Goal: Task Accomplishment & Management: Manage account settings

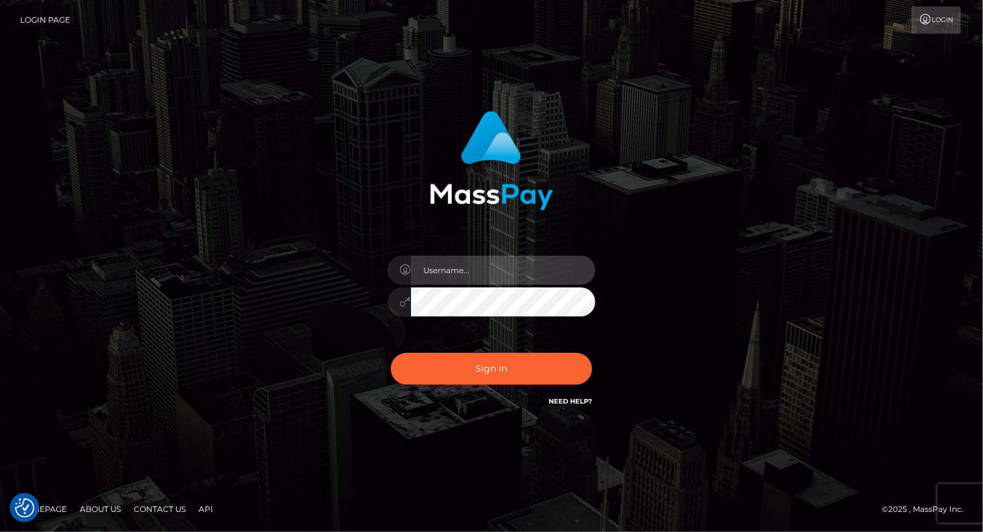
click at [498, 265] on input "text" at bounding box center [503, 270] width 184 height 29
type input "[PERSON_NAME].luminaryplay"
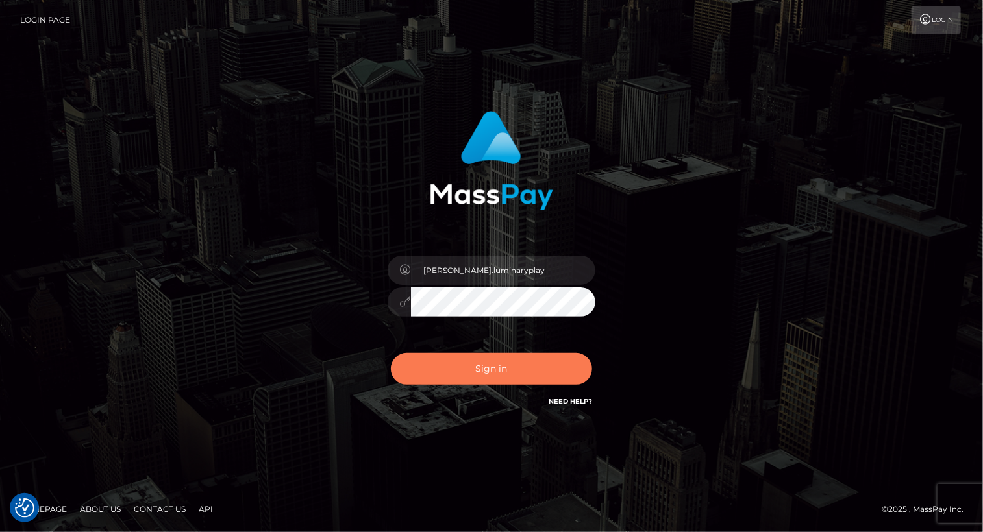
click at [519, 369] on button "Sign in" at bounding box center [491, 369] width 201 height 32
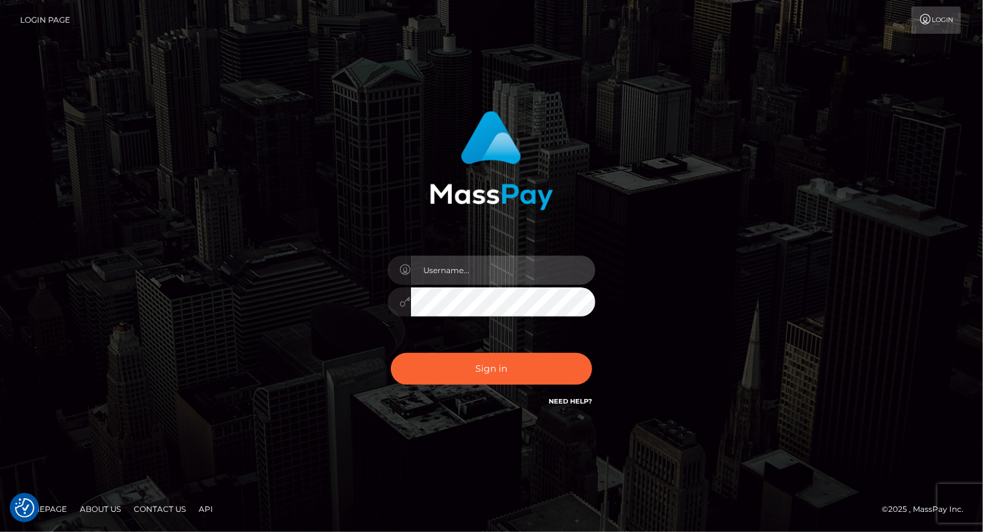
click at [514, 269] on input "text" at bounding box center [503, 270] width 184 height 29
type input "[PERSON_NAME].luminaryplay"
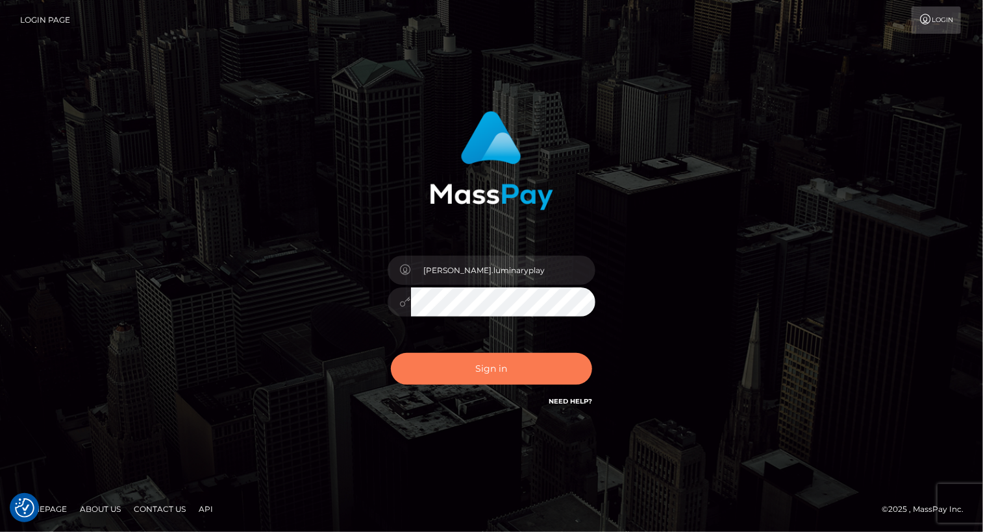
click at [531, 362] on button "Sign in" at bounding box center [491, 369] width 201 height 32
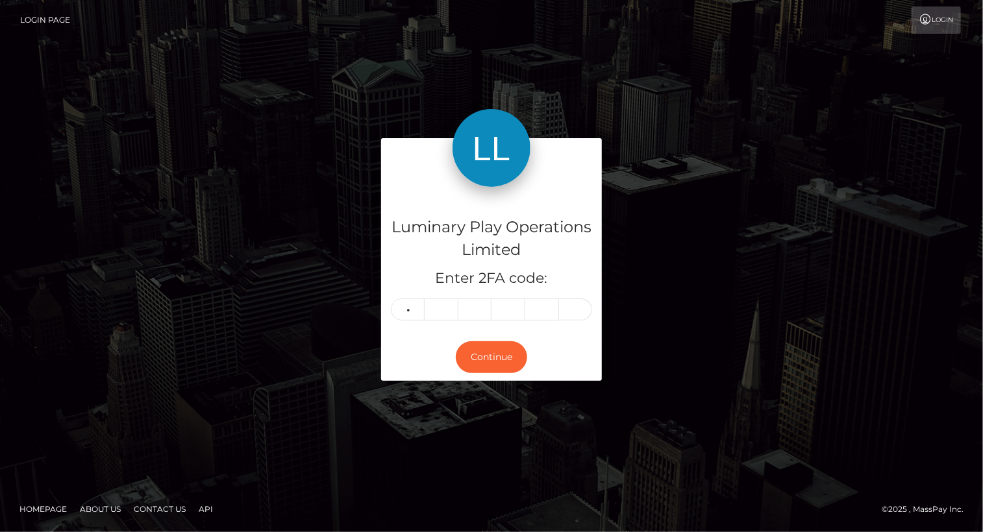
type input "7"
type input "5"
type input "3"
type input "0"
type input "3"
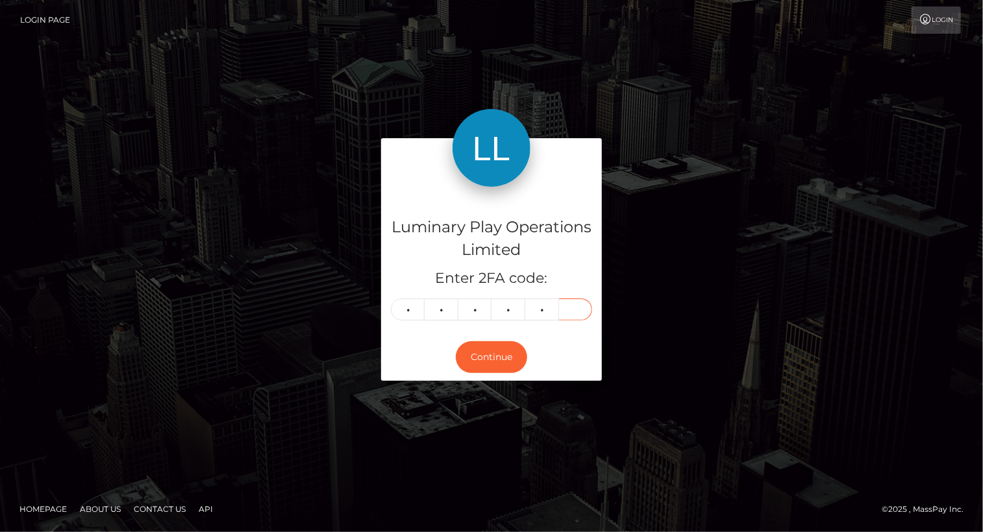
type input "0"
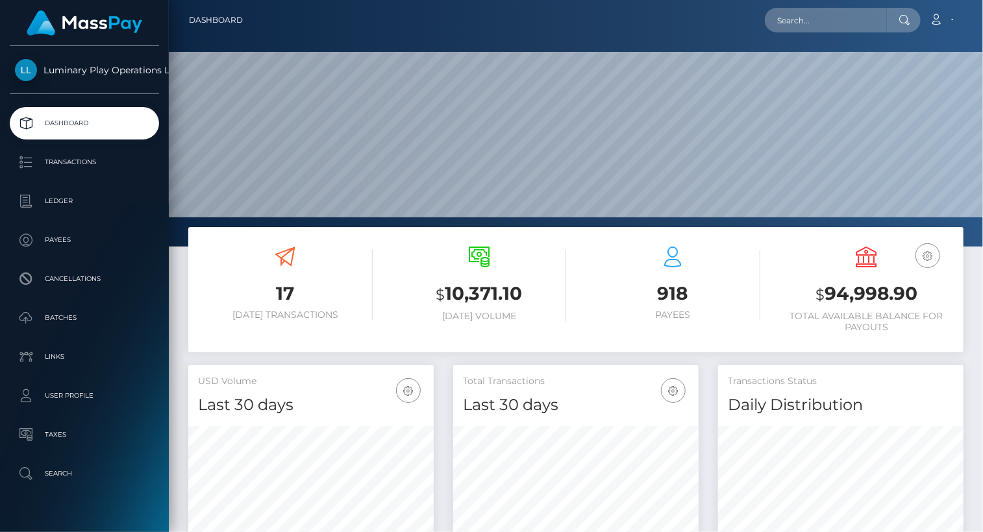
scroll to position [230, 245]
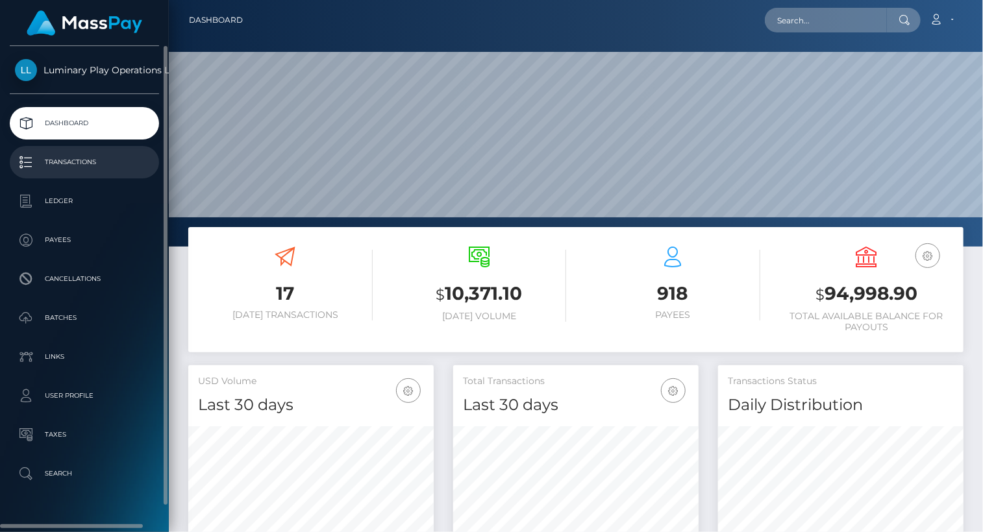
click at [73, 158] on p "Transactions" at bounding box center [84, 162] width 139 height 19
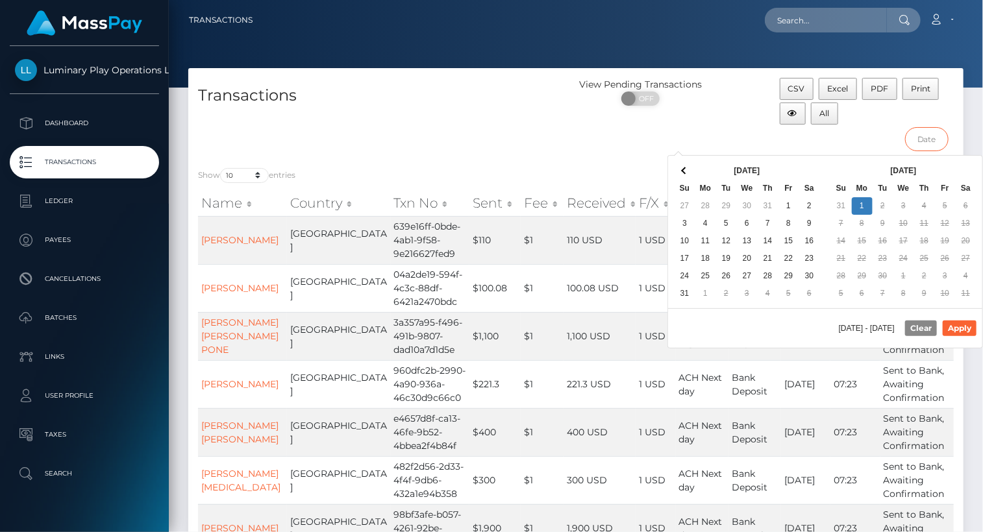
click at [931, 136] on input "text" at bounding box center [926, 139] width 43 height 24
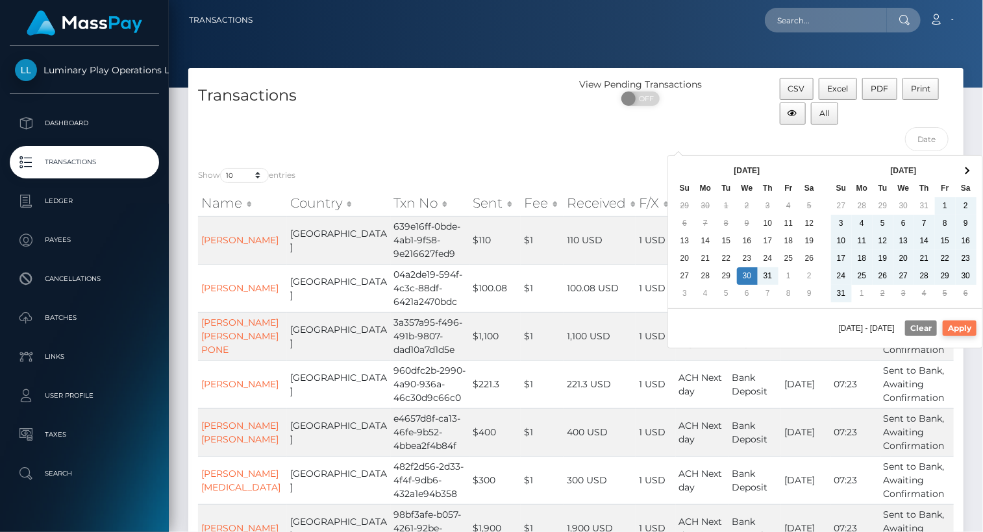
click at [967, 330] on button "Apply" at bounding box center [959, 329] width 34 height 16
type input "07/30/2025 - 09/01/2025"
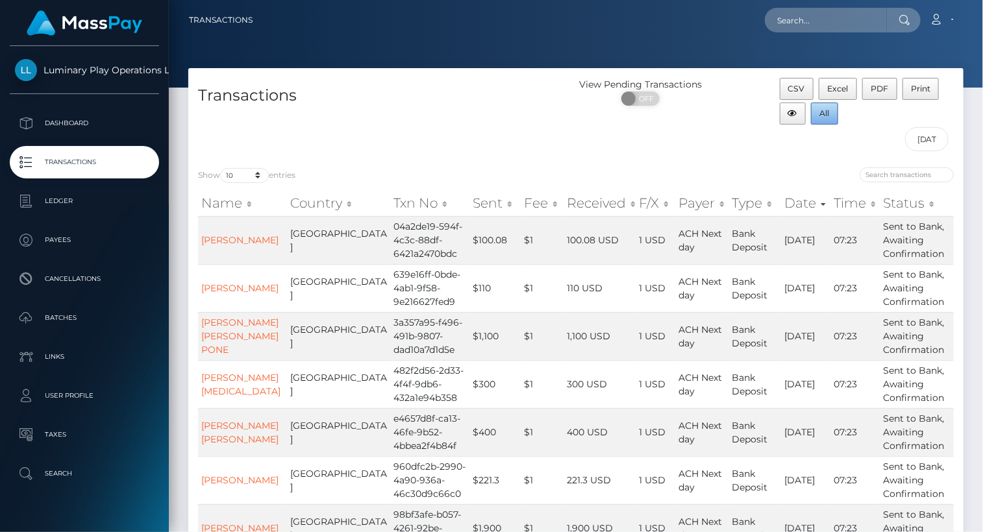
click at [825, 110] on span "All" at bounding box center [825, 113] width 10 height 10
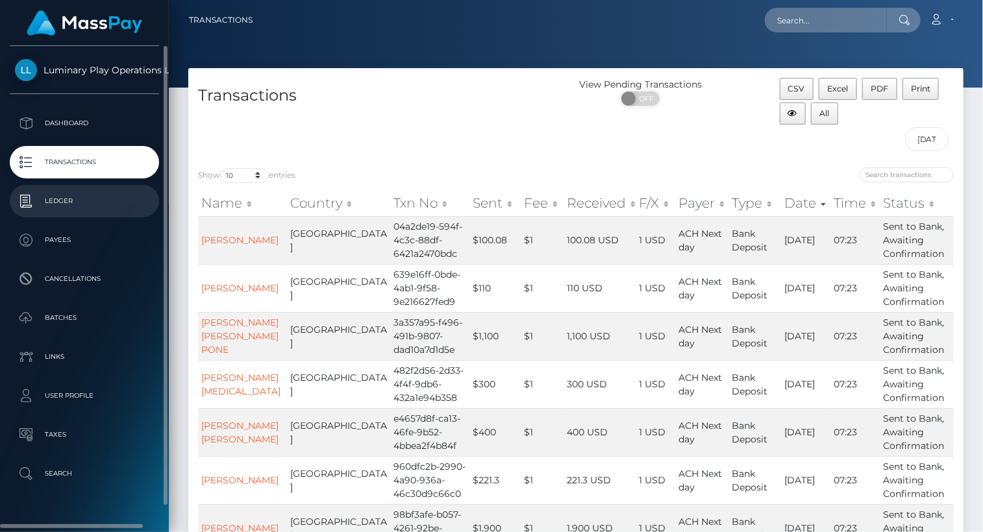
click at [86, 202] on p "Ledger" at bounding box center [84, 200] width 139 height 19
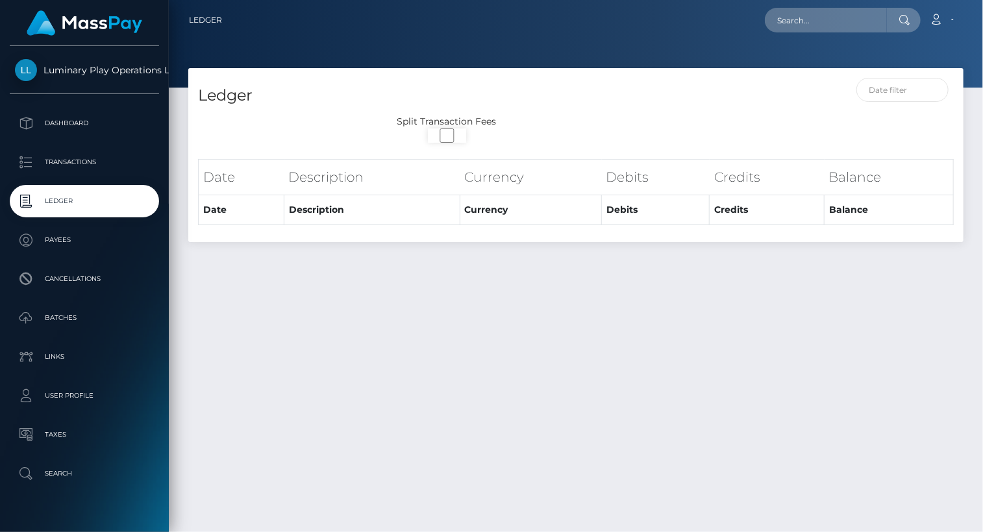
select select
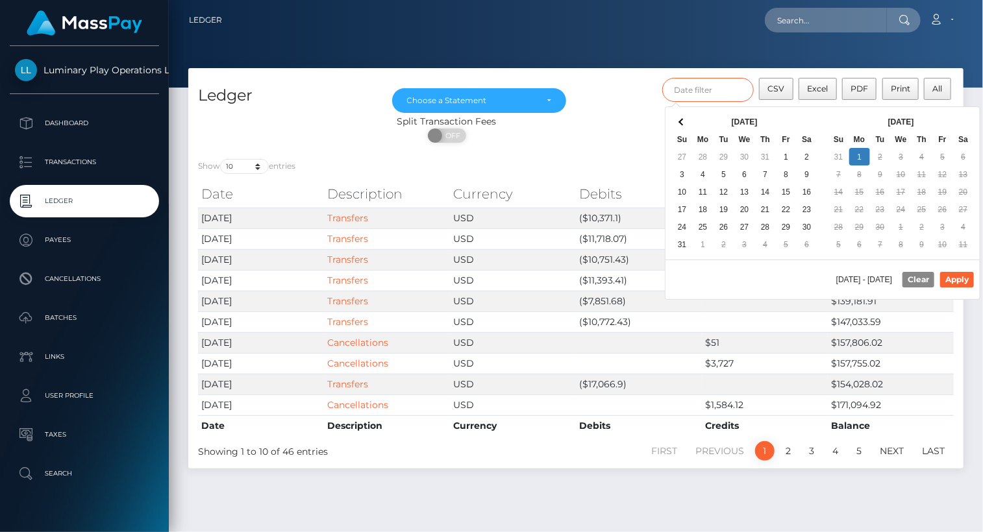
click at [698, 92] on input "text" at bounding box center [708, 90] width 92 height 24
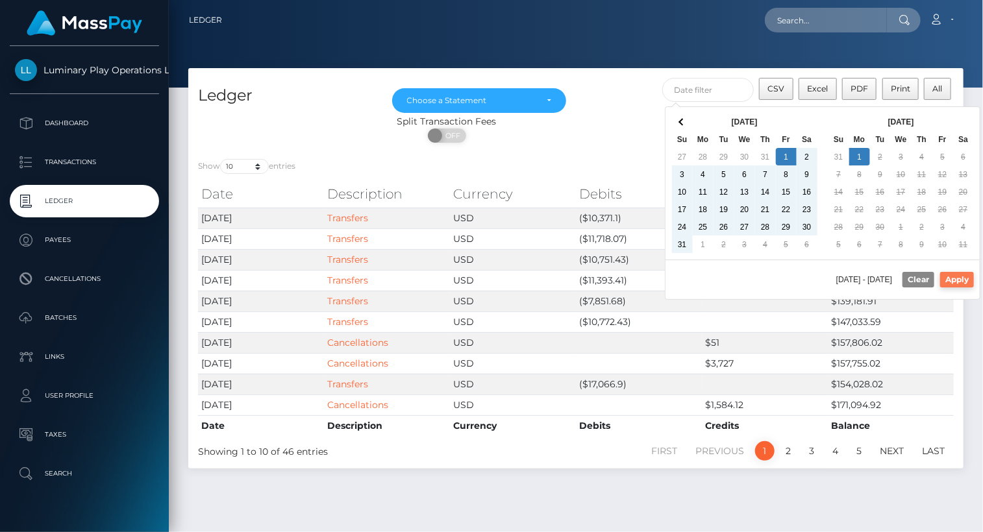
click at [961, 278] on button "Apply" at bounding box center [957, 280] width 34 height 16
type input "[DATE] - [DATE]"
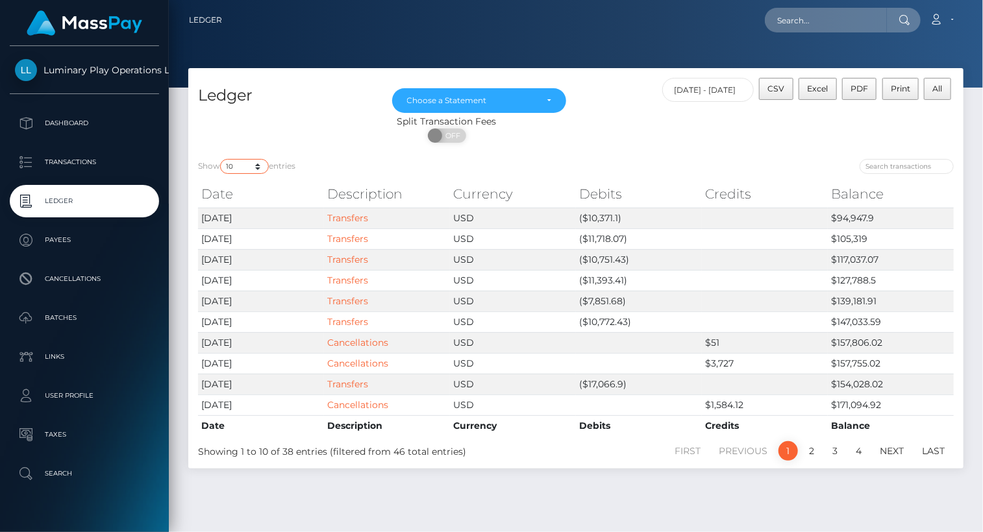
click at [240, 164] on select "10 25 50 100 250" at bounding box center [244, 166] width 49 height 15
select select "100"
click at [221, 160] on select "10 25 50 100 250" at bounding box center [244, 166] width 49 height 15
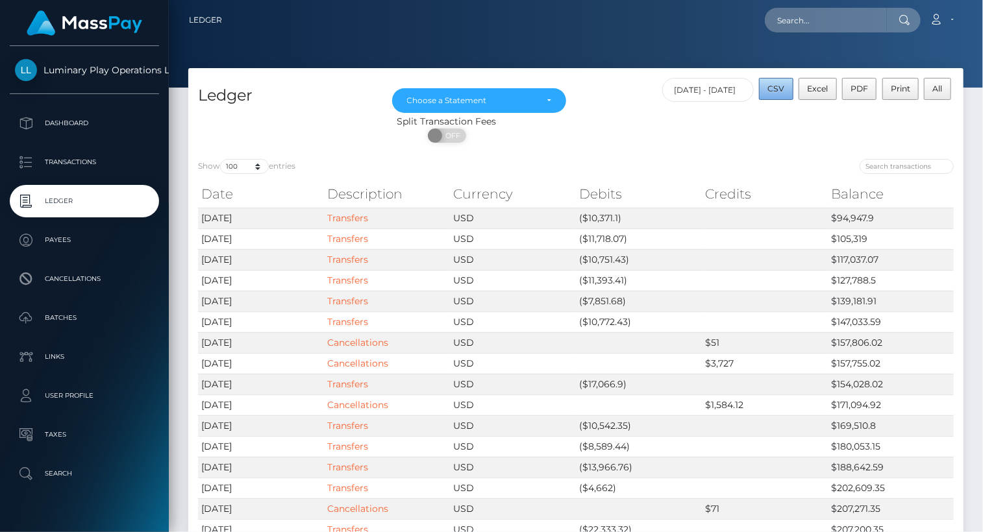
click at [776, 89] on span "CSV" at bounding box center [776, 89] width 17 height 10
click at [546, 103] on div "Choose a Statement" at bounding box center [479, 100] width 145 height 10
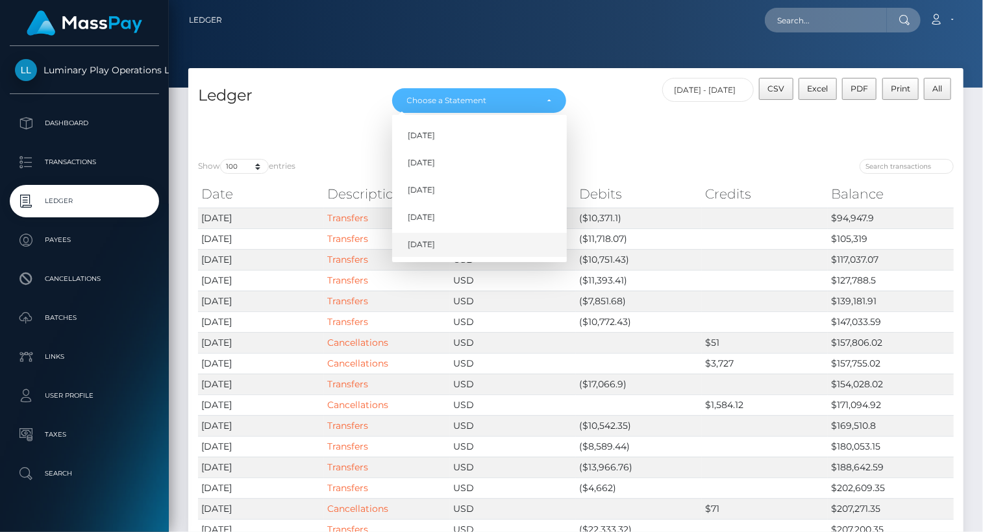
click at [429, 246] on span "[DATE]" at bounding box center [421, 246] width 27 height 12
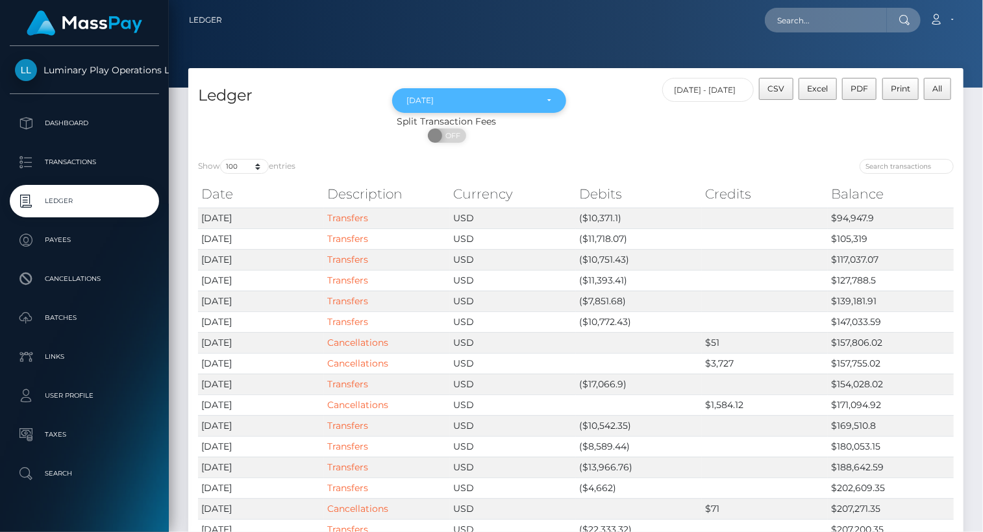
click at [554, 95] on div "[DATE]" at bounding box center [479, 100] width 175 height 25
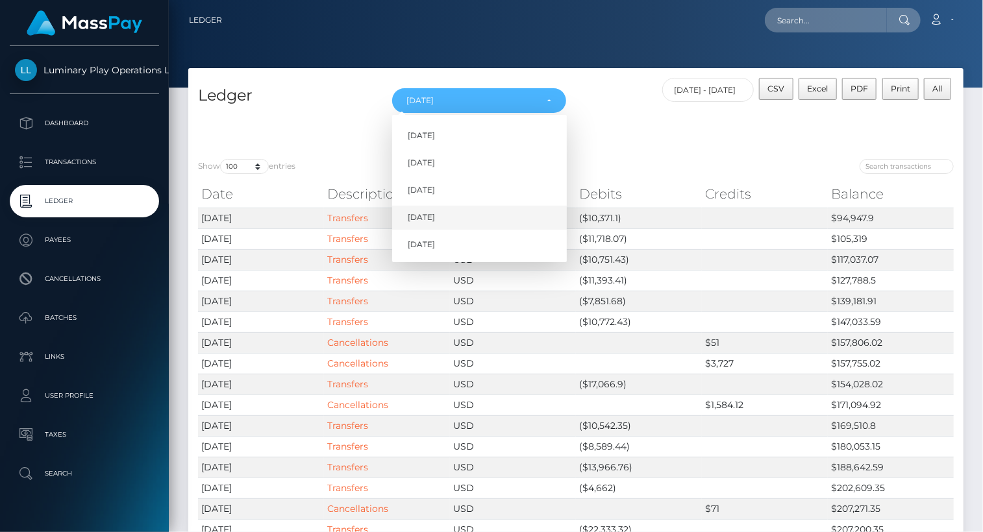
click at [435, 214] on span "[DATE]" at bounding box center [421, 218] width 27 height 12
select select "[DATE]"
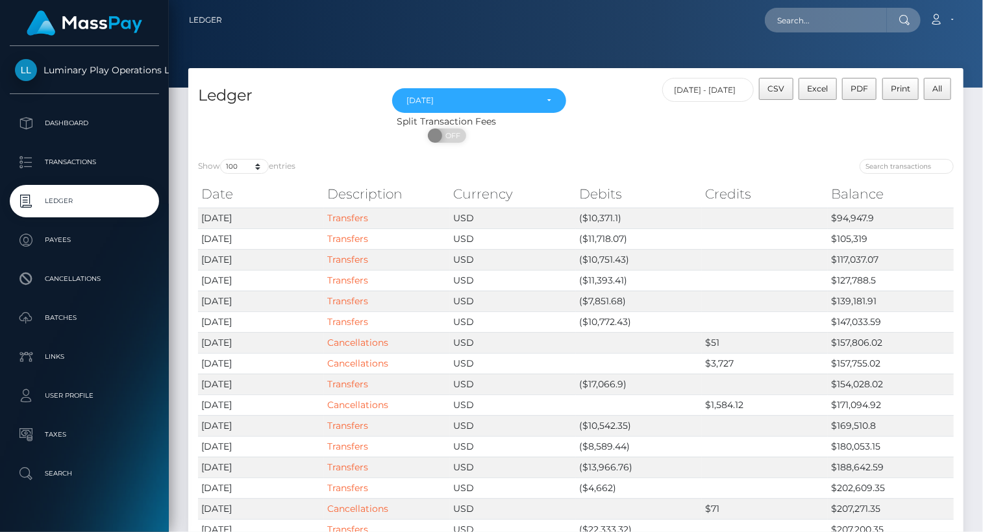
click at [545, 25] on div "Loading... Loading... Account Edit Profile Logout" at bounding box center [597, 19] width 730 height 27
